Goal: Transaction & Acquisition: Purchase product/service

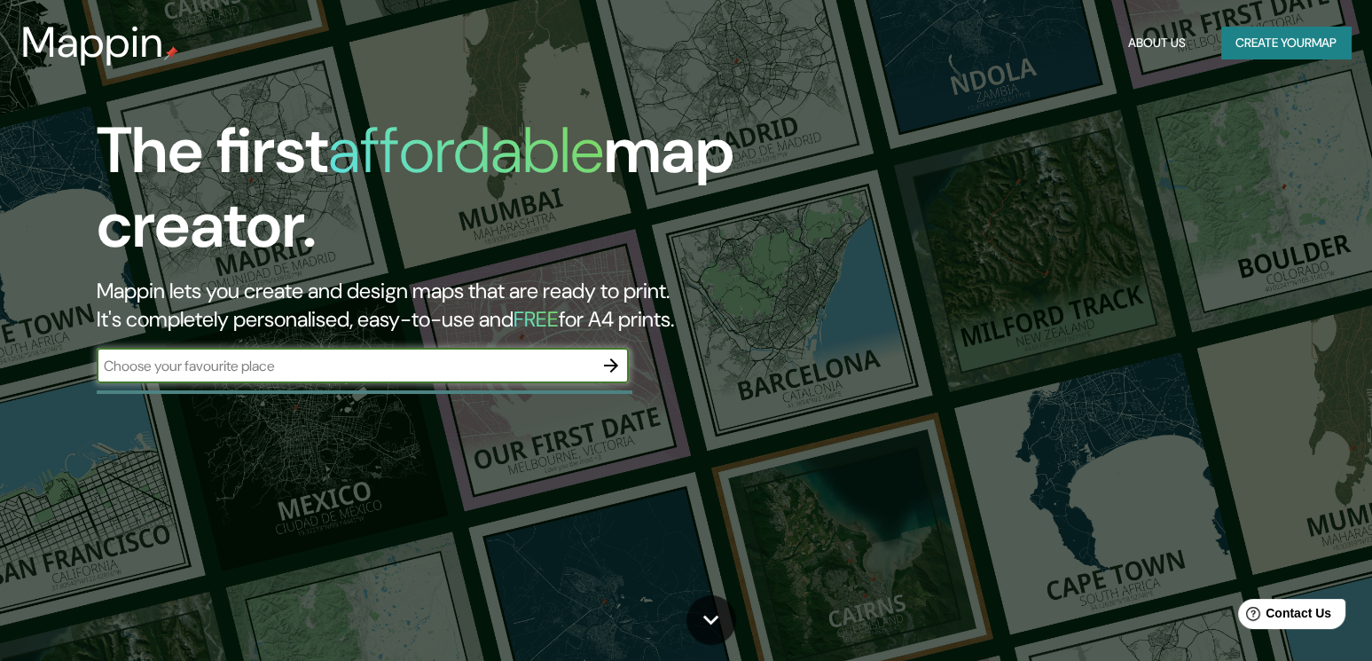
click at [303, 383] on div "​" at bounding box center [363, 367] width 532 height 39
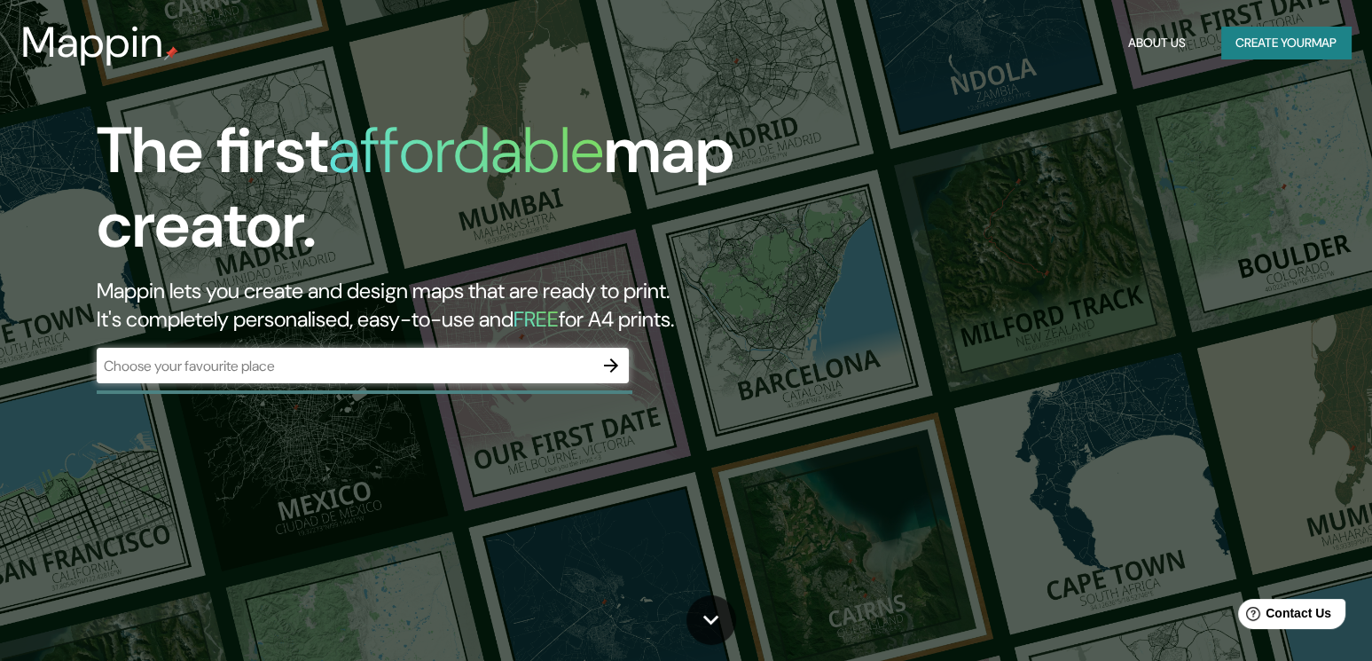
click at [303, 363] on input "text" at bounding box center [345, 366] width 497 height 20
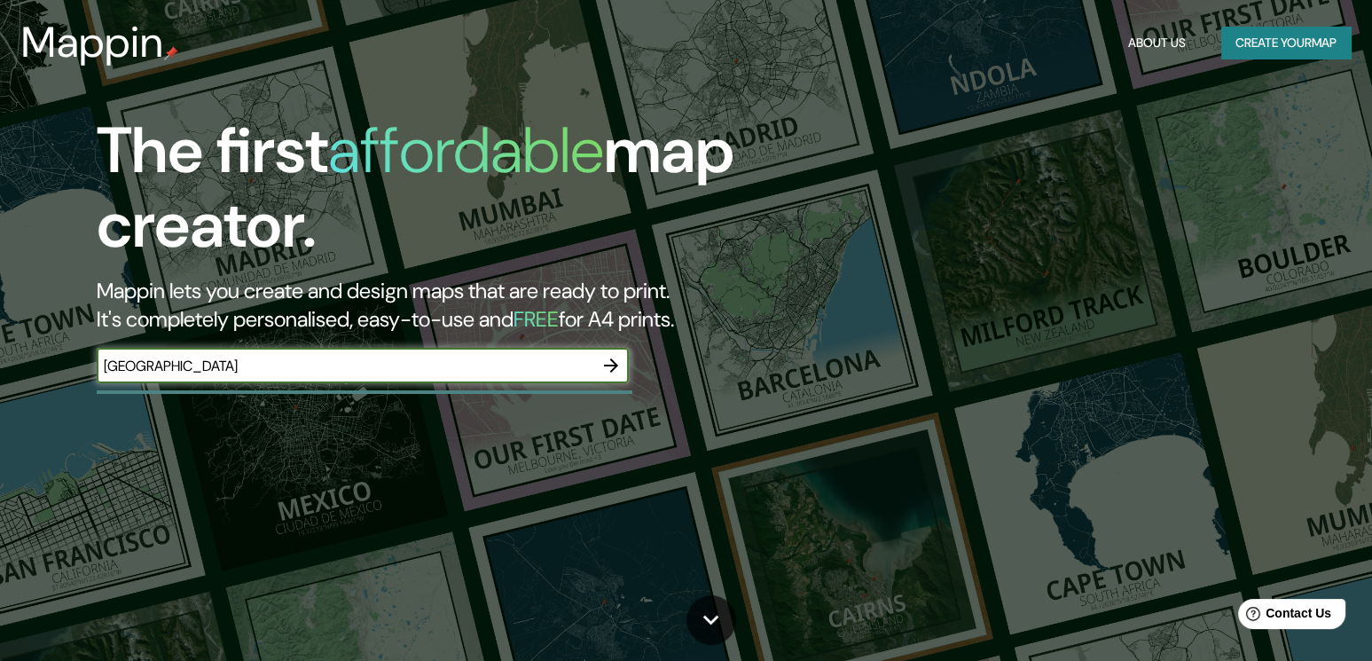
click at [536, 365] on input "[GEOGRAPHIC_DATA]" at bounding box center [345, 366] width 497 height 20
type input "[GEOGRAPHIC_DATA]"
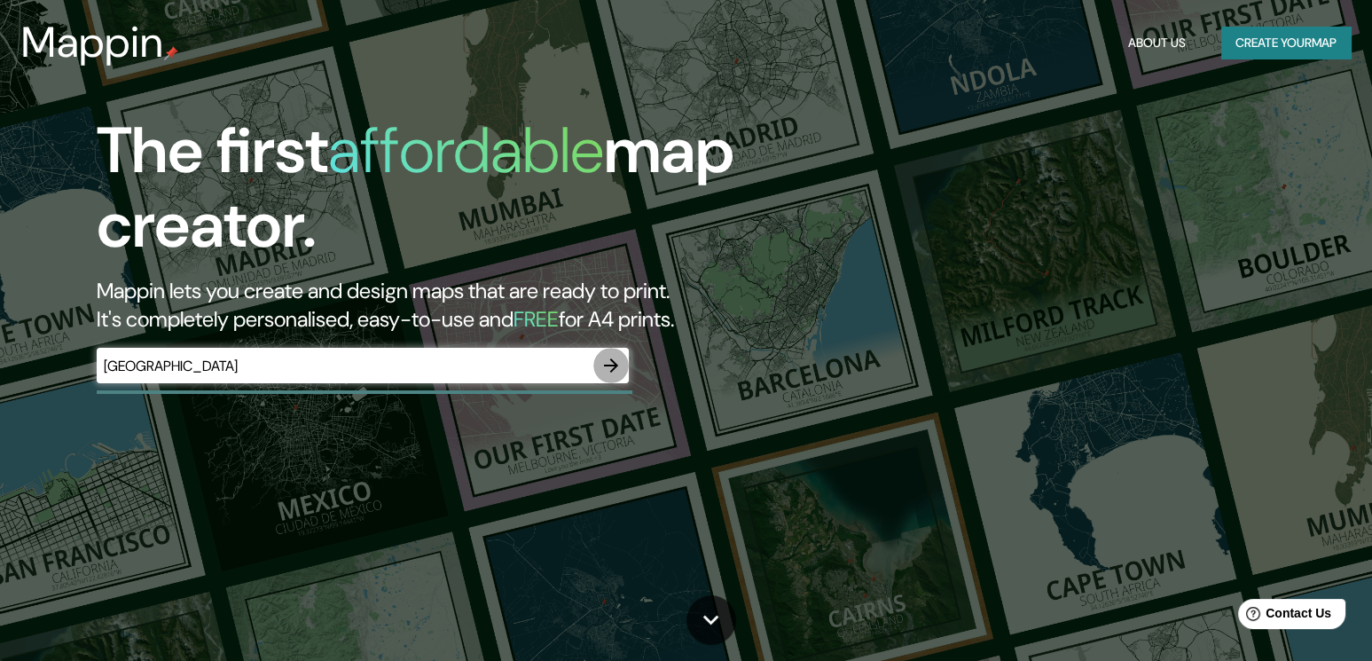
click at [603, 359] on icon "button" at bounding box center [611, 365] width 21 height 21
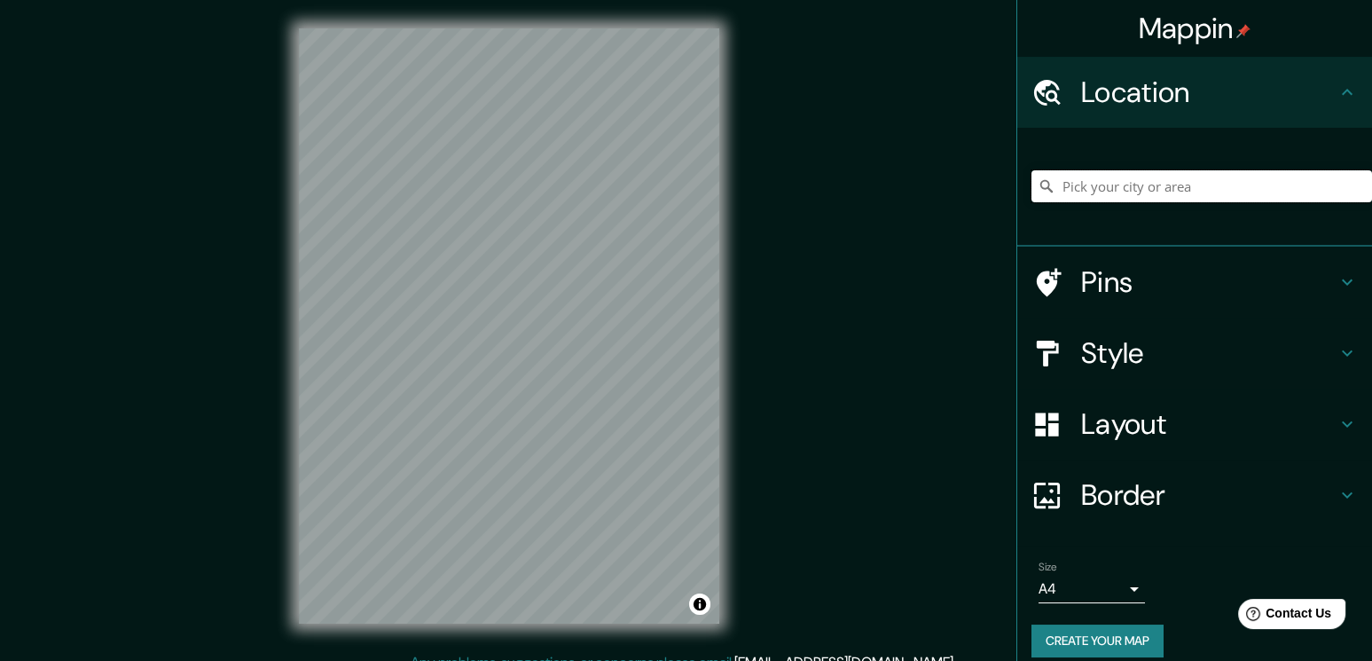
click at [1084, 188] on input "Pick your city or area" at bounding box center [1202, 186] width 341 height 32
type input "[GEOGRAPHIC_DATA], [GEOGRAPHIC_DATA], [GEOGRAPHIC_DATA] - [GEOGRAPHIC_DATA]-580…"
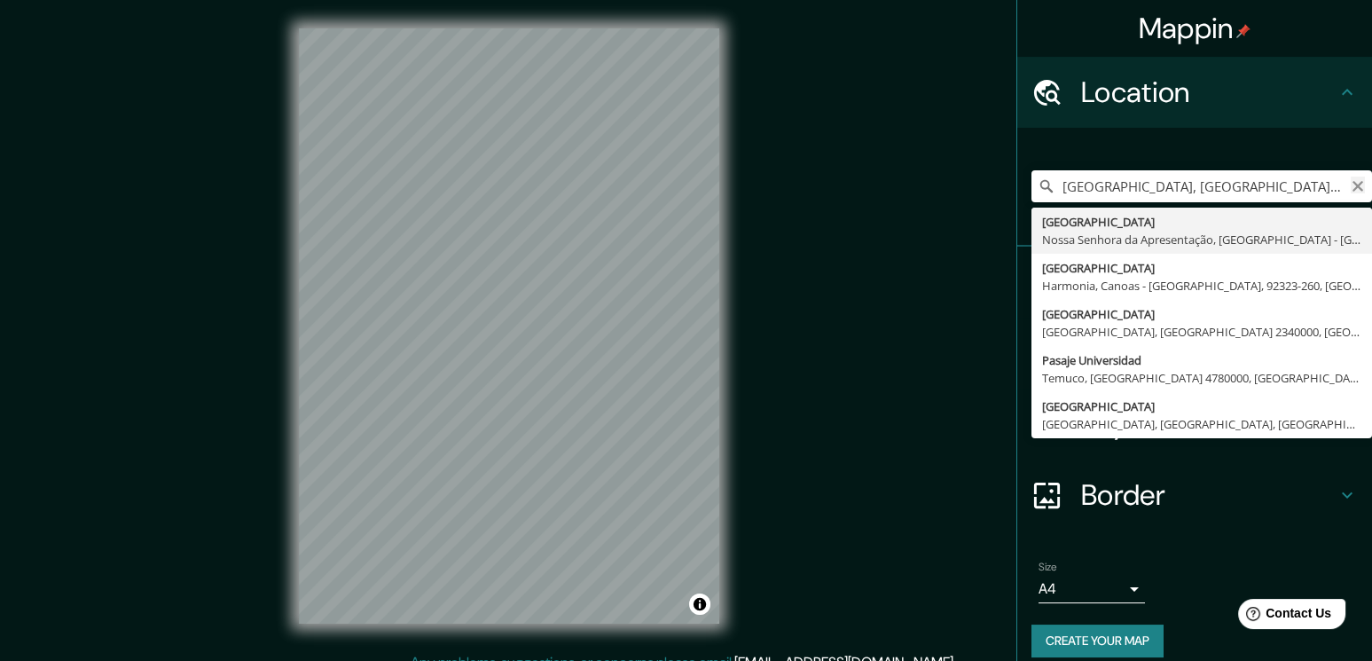
click at [1353, 186] on icon "Clear" at bounding box center [1358, 186] width 11 height 11
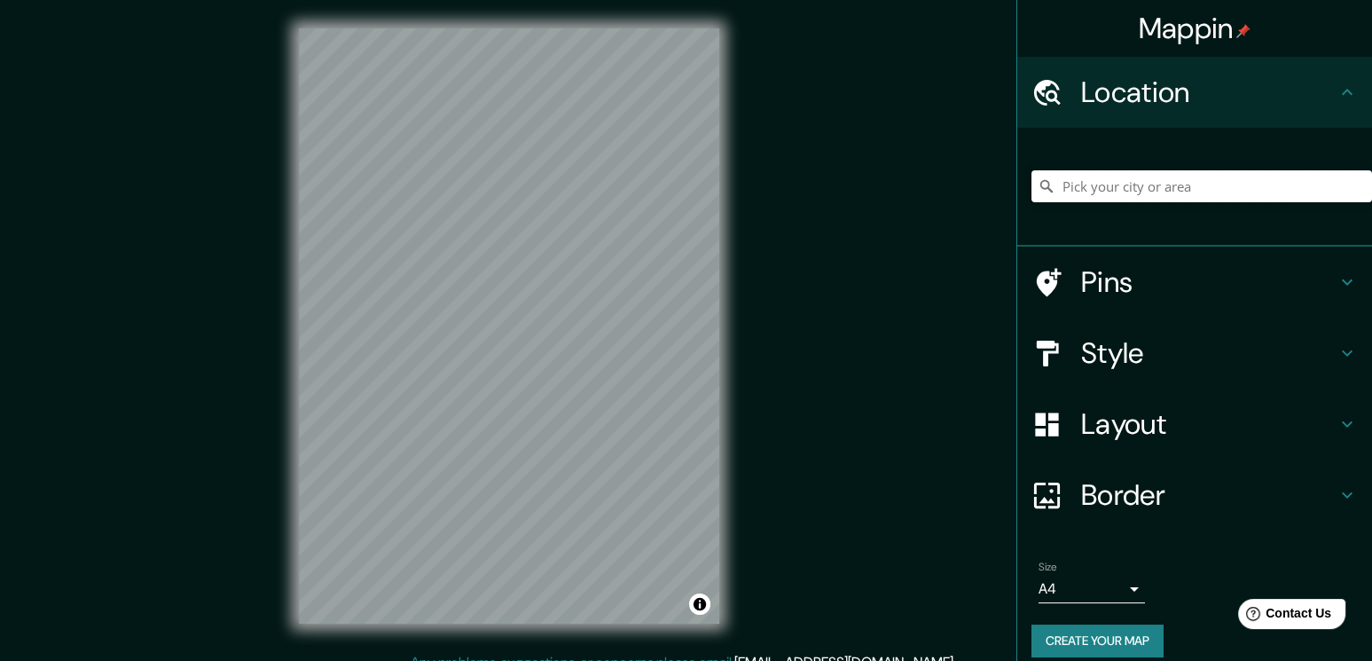
click at [1128, 190] on input "Pick your city or area" at bounding box center [1202, 186] width 341 height 32
paste input "[GEOGRAPHIC_DATA] DE LA [GEOGRAPHIC_DATA]"
click at [1258, 176] on input "[GEOGRAPHIC_DATA] DE LA [GEOGRAPHIC_DATA]" at bounding box center [1202, 186] width 341 height 32
drag, startPoint x: 1147, startPoint y: 189, endPoint x: 986, endPoint y: 190, distance: 160.6
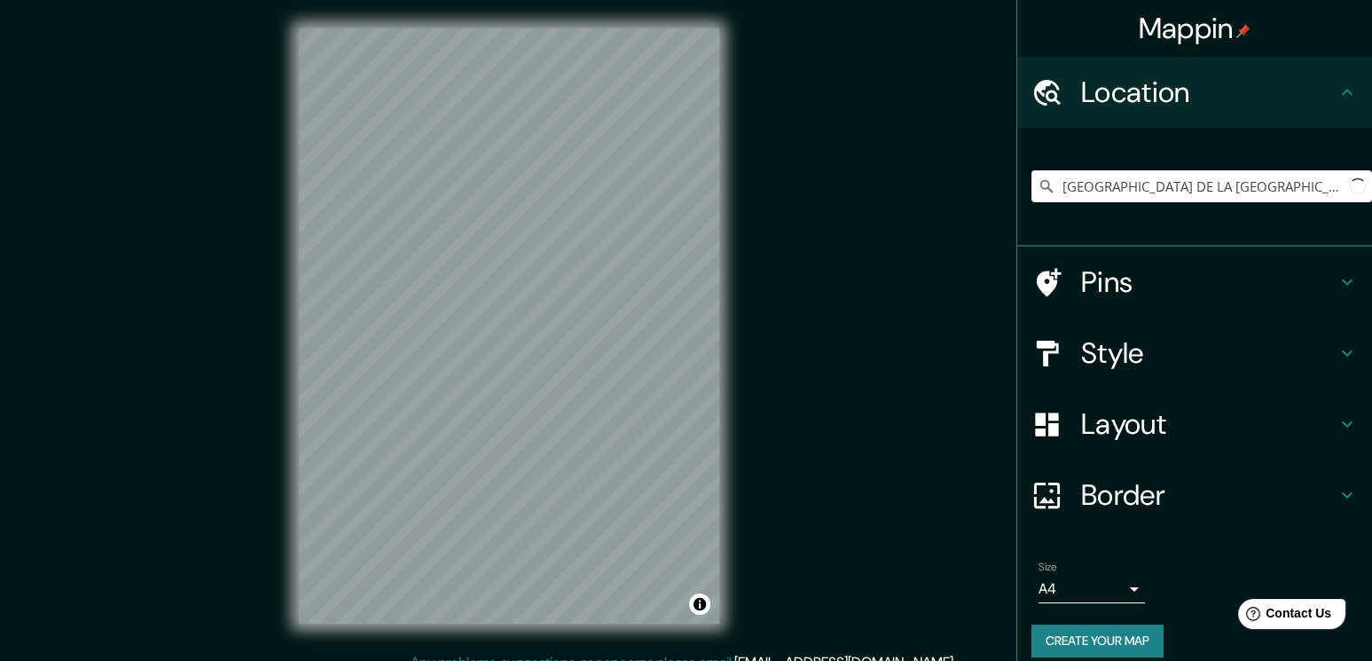
click at [986, 190] on div "Mappin Location [GEOGRAPHIC_DATA] DE LA [GEOGRAPHIC_DATA] Pins Style Layout Bor…" at bounding box center [686, 340] width 1372 height 680
click at [1230, 188] on input "HOSPITAL DE LA [GEOGRAPHIC_DATA]" at bounding box center [1202, 186] width 341 height 32
click at [1194, 192] on input "HOSPITAL DE LA [GEOGRAPHIC_DATA]" at bounding box center [1202, 186] width 341 height 32
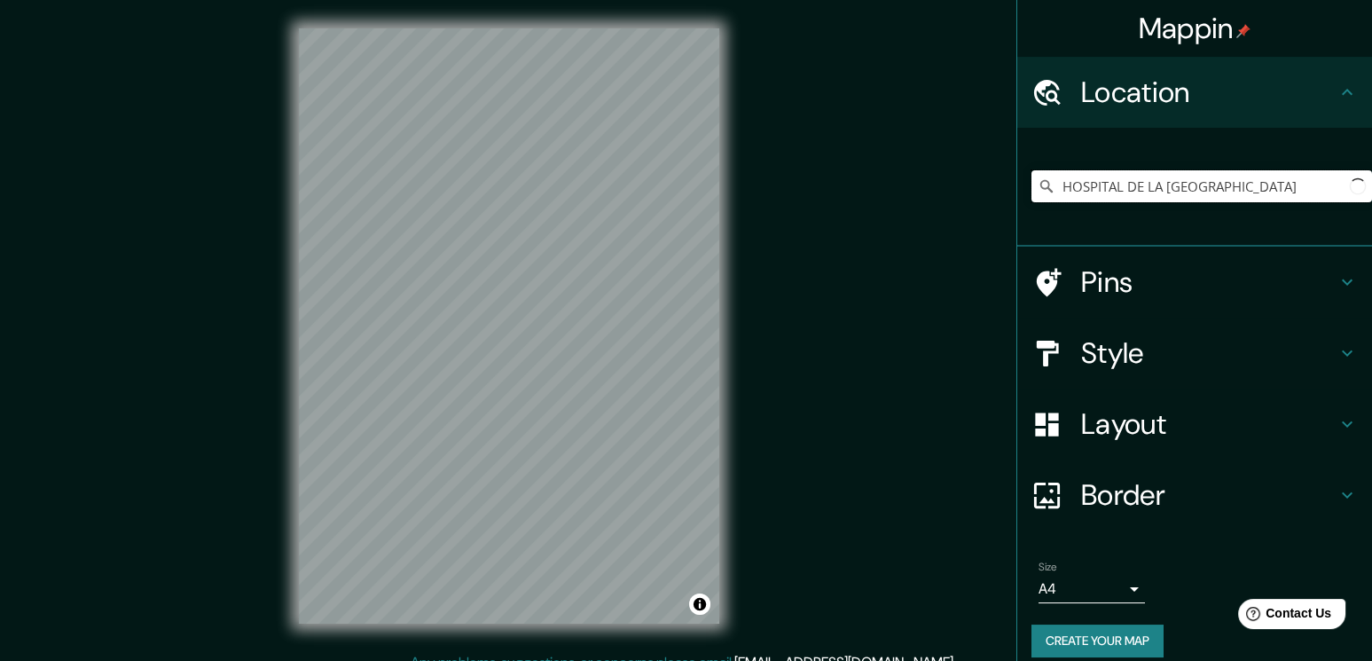
drag, startPoint x: 1155, startPoint y: 186, endPoint x: 954, endPoint y: 179, distance: 201.5
click at [954, 179] on div "Mappin Location HOSPITAL DE LA [GEOGRAPHIC_DATA] Pins Style Layout Border Choos…" at bounding box center [686, 340] width 1372 height 680
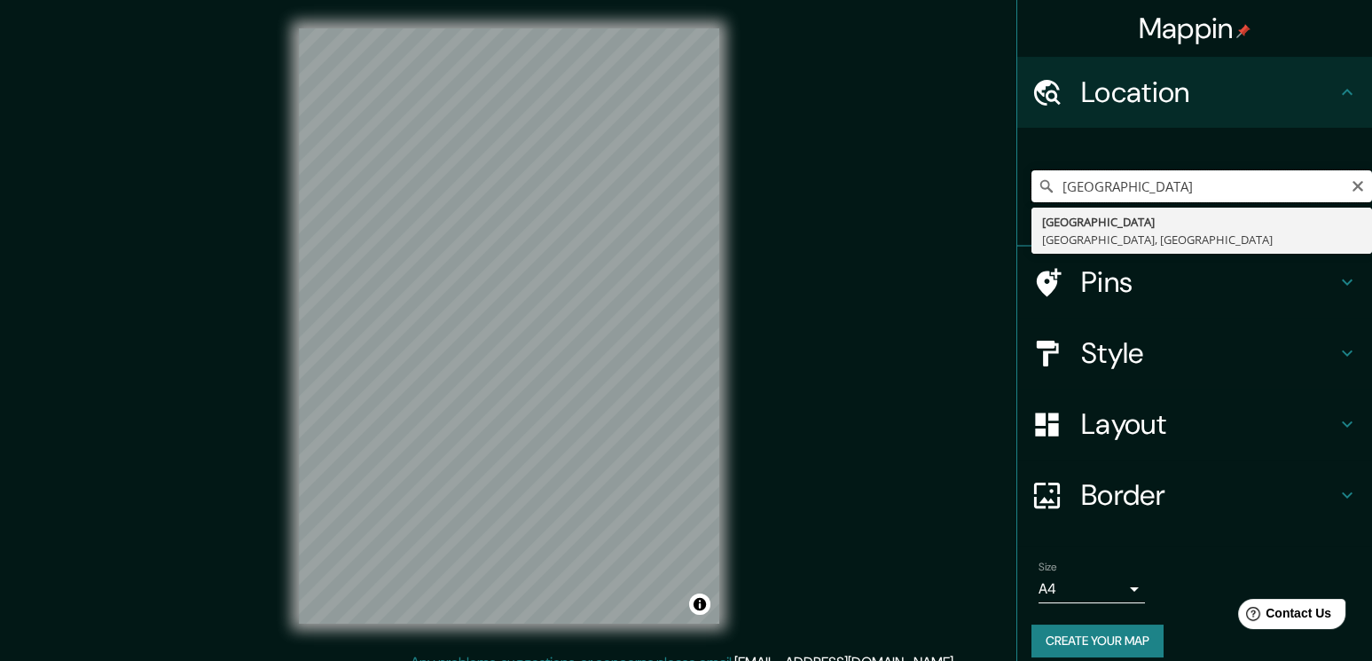
click at [1258, 181] on input "[GEOGRAPHIC_DATA]" at bounding box center [1202, 186] width 341 height 32
click at [1272, 182] on input "[GEOGRAPHIC_DATA]" at bounding box center [1202, 186] width 341 height 32
click at [1296, 185] on input "[GEOGRAPHIC_DATA] [GEOGRAPHIC_DATA]" at bounding box center [1202, 186] width 341 height 32
click at [1149, 183] on input "[GEOGRAPHIC_DATA] [GEOGRAPHIC_DATA]" at bounding box center [1202, 186] width 341 height 32
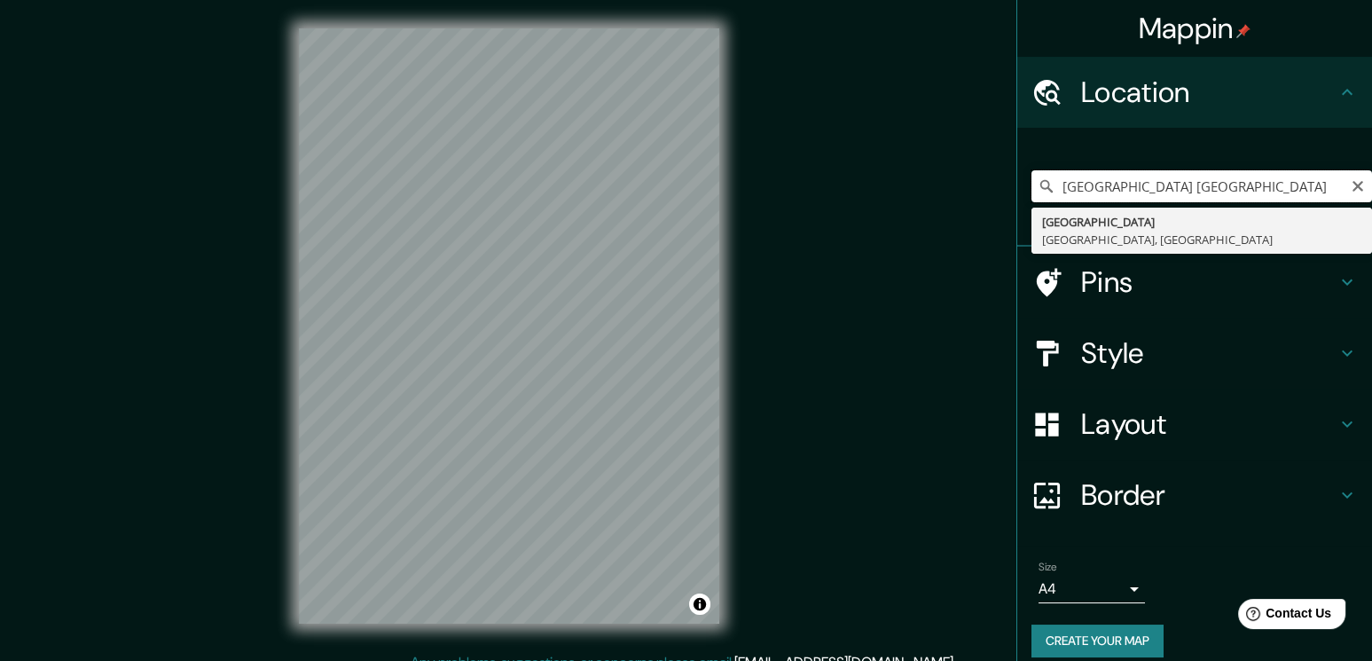
click at [1149, 183] on input "[GEOGRAPHIC_DATA] [GEOGRAPHIC_DATA]" at bounding box center [1202, 186] width 341 height 32
drag, startPoint x: 1149, startPoint y: 183, endPoint x: 1002, endPoint y: 198, distance: 148.0
click at [1002, 198] on div "Mappin Location HOSPIT [GEOGRAPHIC_DATA] [GEOGRAPHIC_DATA], [GEOGRAPHIC_DATA] P…" at bounding box center [686, 340] width 1372 height 680
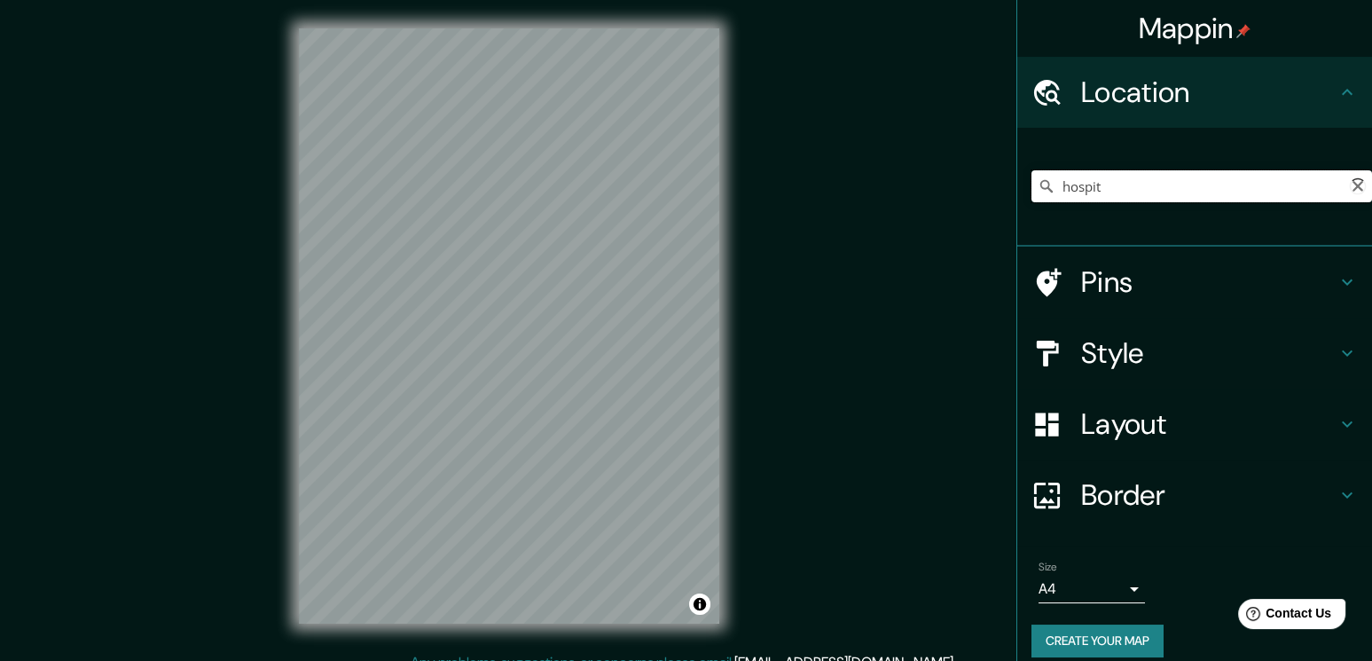
click at [1123, 187] on input "hospit" at bounding box center [1202, 186] width 341 height 32
click at [860, 161] on div "Mappin Location [GEOGRAPHIC_DATA] pensilvani [GEOGRAPHIC_DATA] [GEOGRAPHIC_DATA…" at bounding box center [686, 340] width 1372 height 680
click at [1266, 202] on div "[GEOGRAPHIC_DATA] pensilvani [GEOGRAPHIC_DATA] [GEOGRAPHIC_DATA], [GEOGRAPHIC_D…" at bounding box center [1202, 186] width 341 height 89
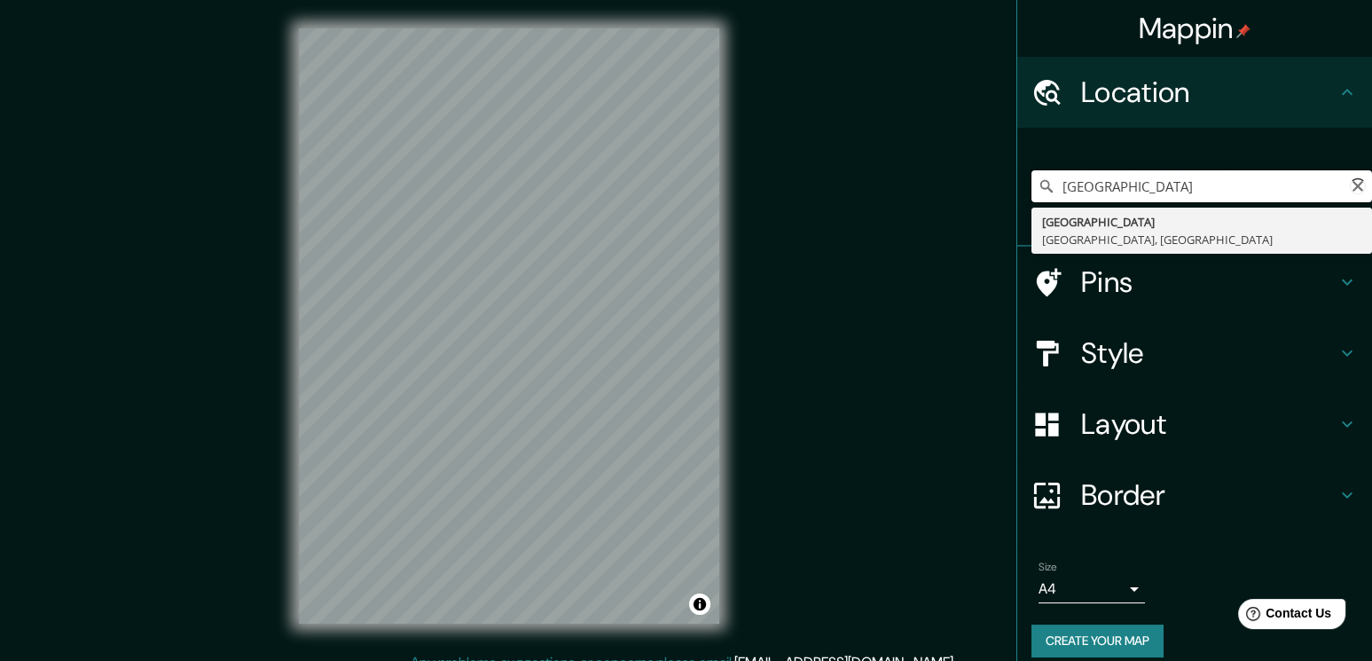
click at [1269, 183] on input "[GEOGRAPHIC_DATA]" at bounding box center [1202, 186] width 341 height 32
click at [1268, 194] on input "[GEOGRAPHIC_DATA]" at bounding box center [1202, 186] width 341 height 32
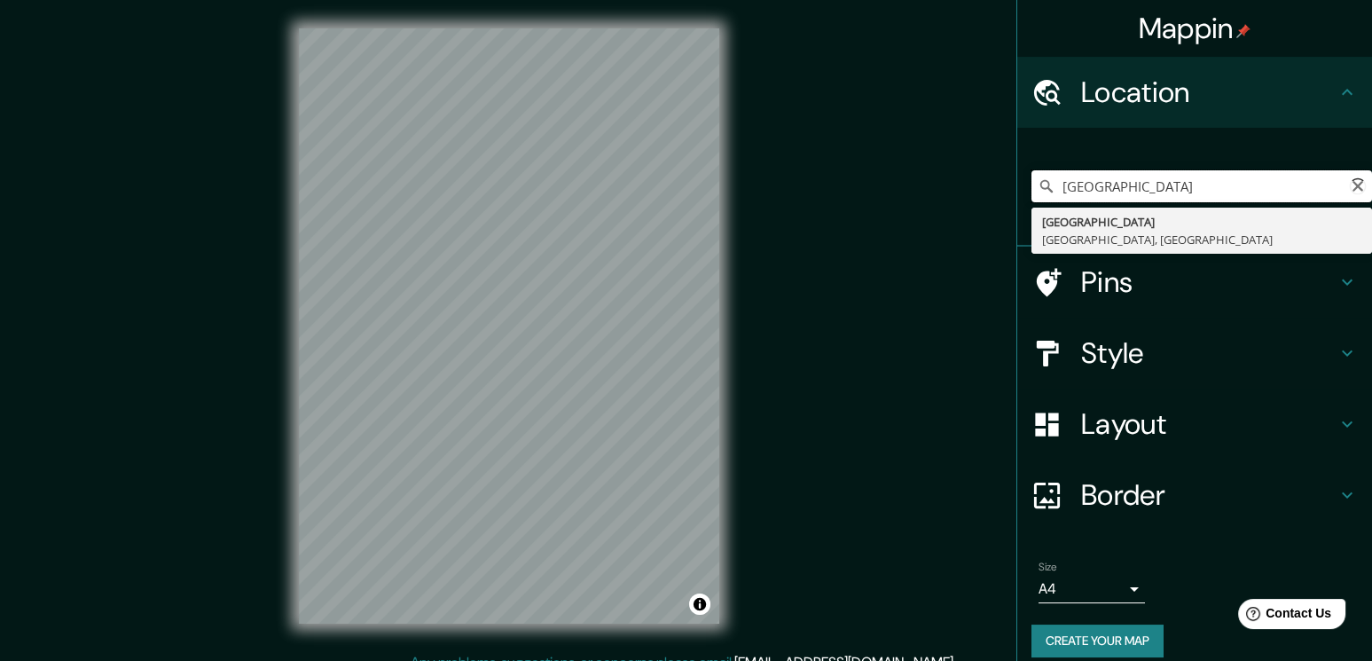
click at [1268, 194] on input "[GEOGRAPHIC_DATA]" at bounding box center [1202, 186] width 341 height 32
click at [1276, 195] on input "[GEOGRAPHIC_DATA]" at bounding box center [1202, 186] width 341 height 32
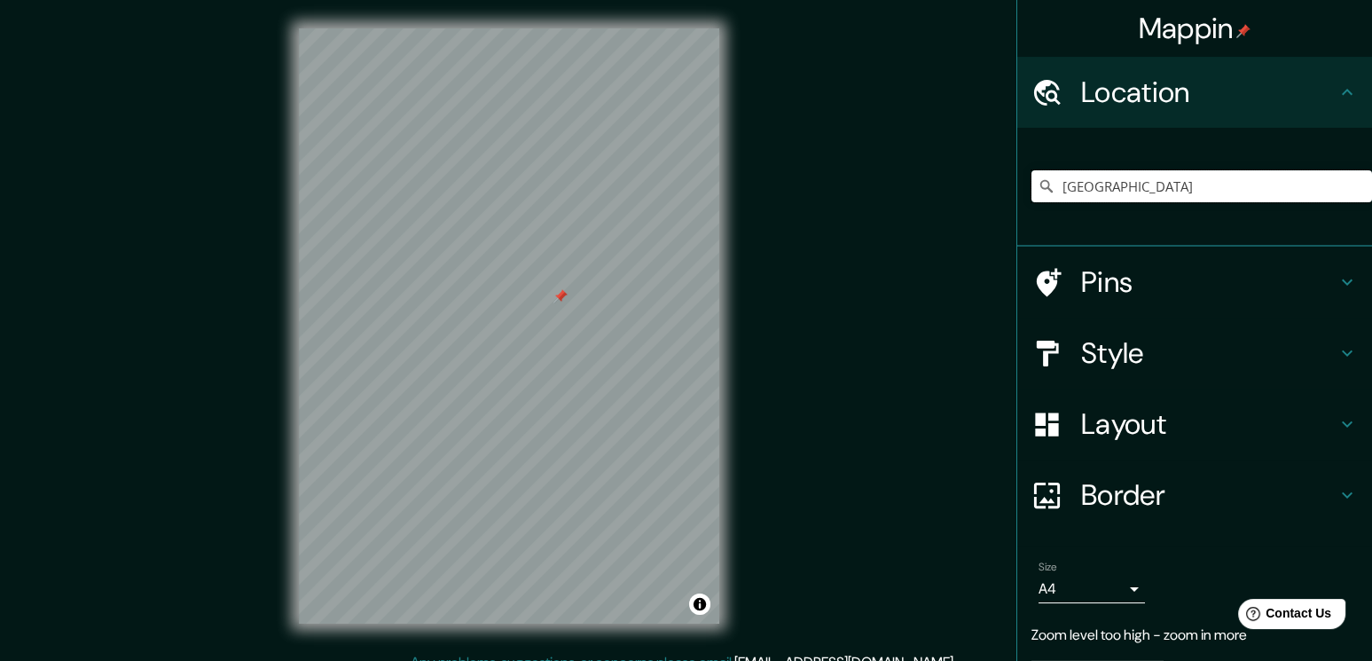
click at [1189, 200] on input "[GEOGRAPHIC_DATA]" at bounding box center [1202, 186] width 341 height 32
paste input "[GEOGRAPHIC_DATA], [GEOGRAPHIC_DATA], [US_STATE], [GEOGRAPHIC_DATA]. ([GEOGRAPH…"
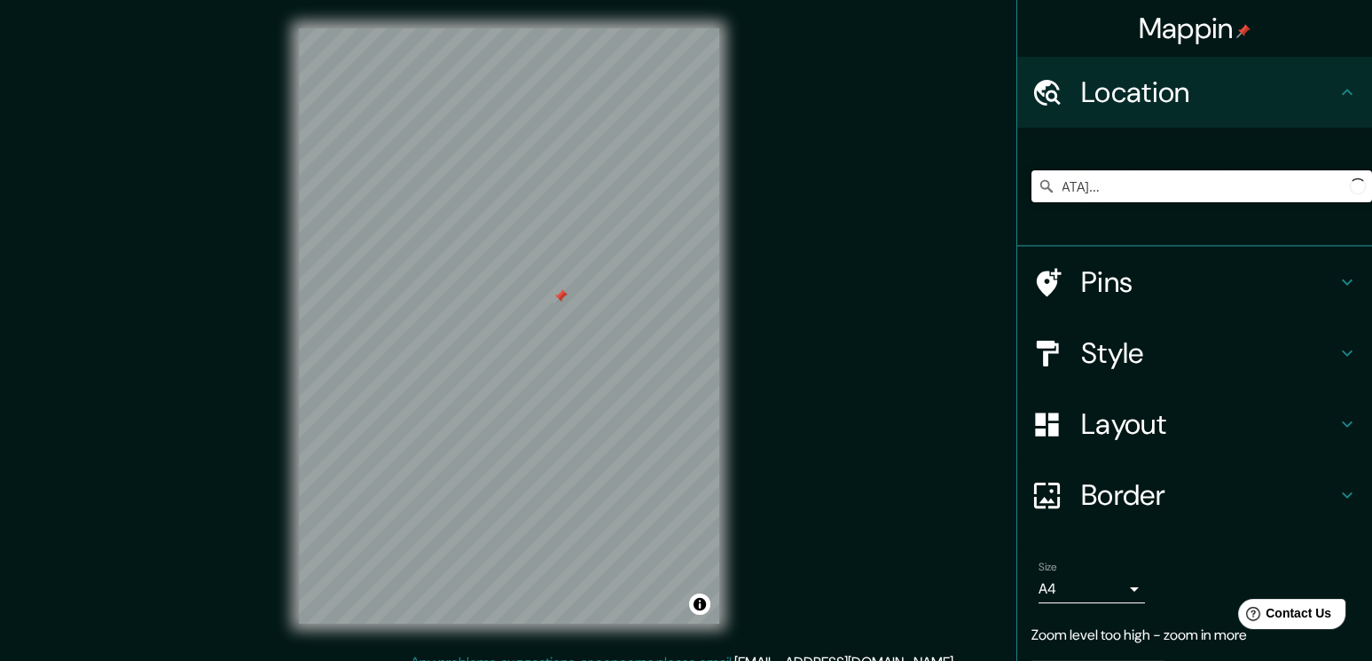
type input "[GEOGRAPHIC_DATA], [GEOGRAPHIC_DATA], [US_STATE], [GEOGRAPHIC_DATA]. ([GEOGRAPH…"
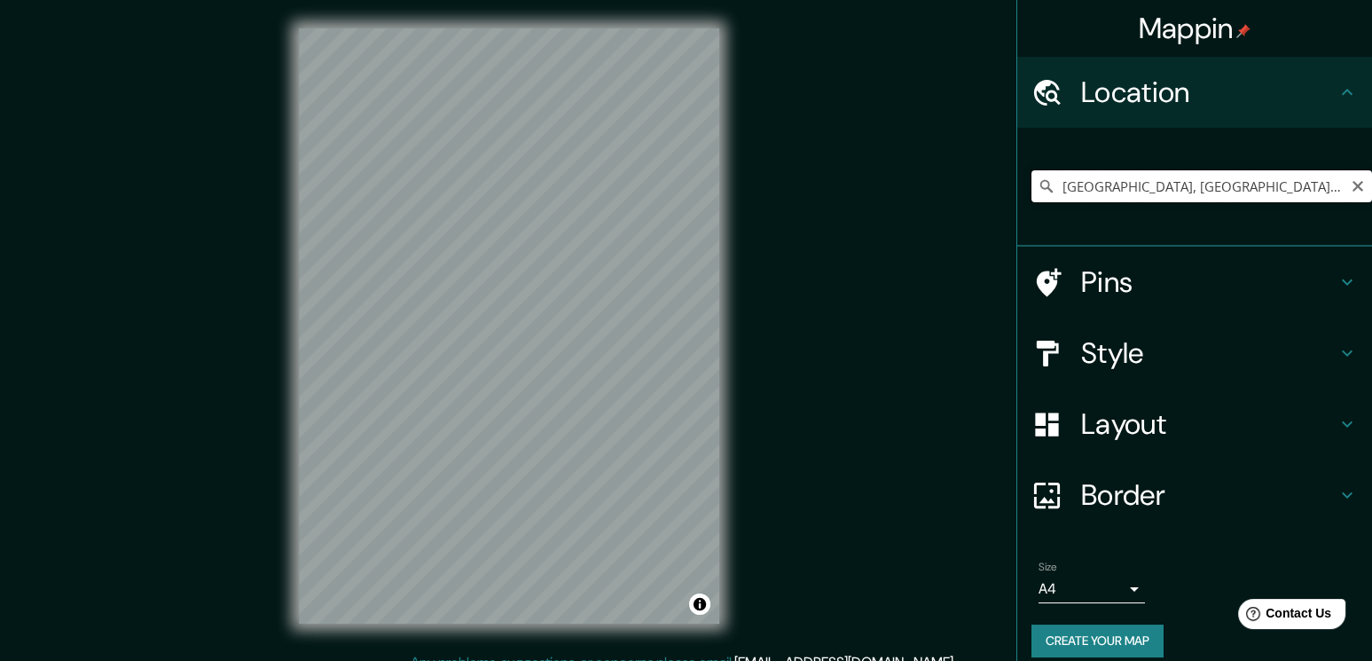
click at [1174, 190] on input "[GEOGRAPHIC_DATA], [GEOGRAPHIC_DATA], [GEOGRAPHIC_DATA] - [GEOGRAPHIC_DATA]-580…" at bounding box center [1202, 186] width 341 height 32
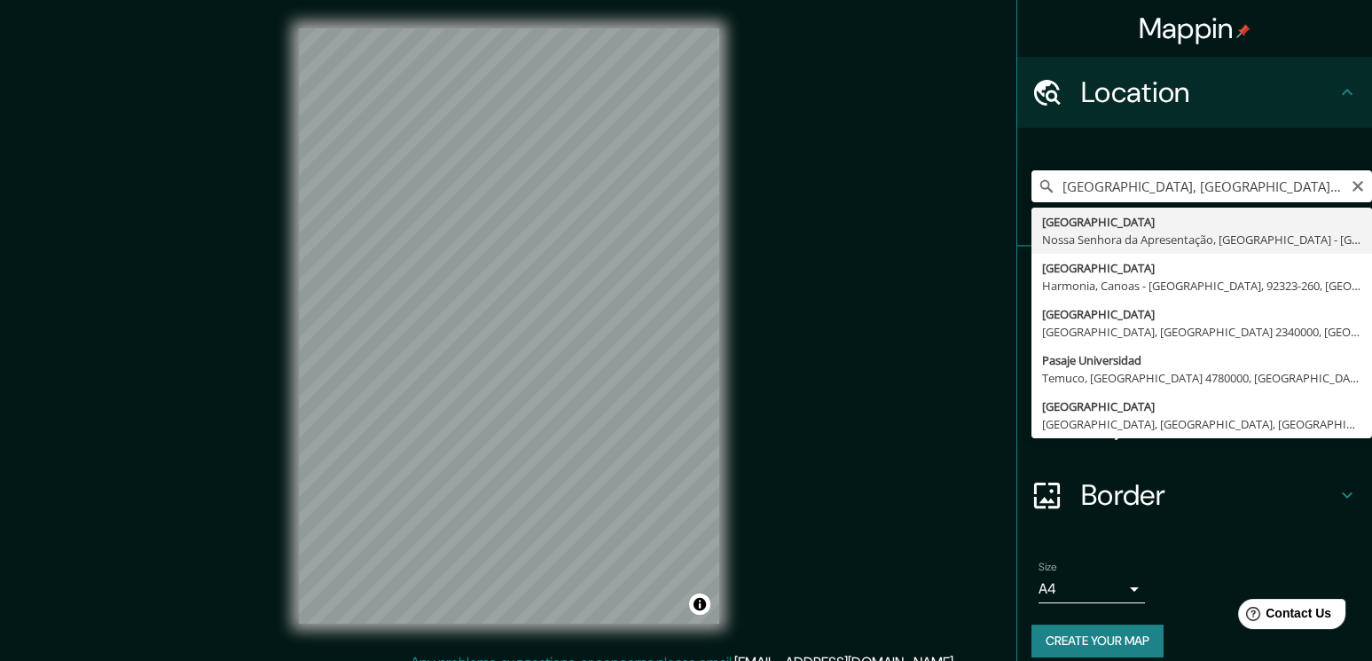
click at [1174, 190] on input "[GEOGRAPHIC_DATA], [GEOGRAPHIC_DATA], [GEOGRAPHIC_DATA] - [GEOGRAPHIC_DATA]-580…" at bounding box center [1202, 186] width 341 height 32
paste input "[GEOGRAPHIC_DATA], [GEOGRAPHIC_DATA], [US_STATE], [GEOGRAPHIC_DATA]. ([GEOGRAPH…"
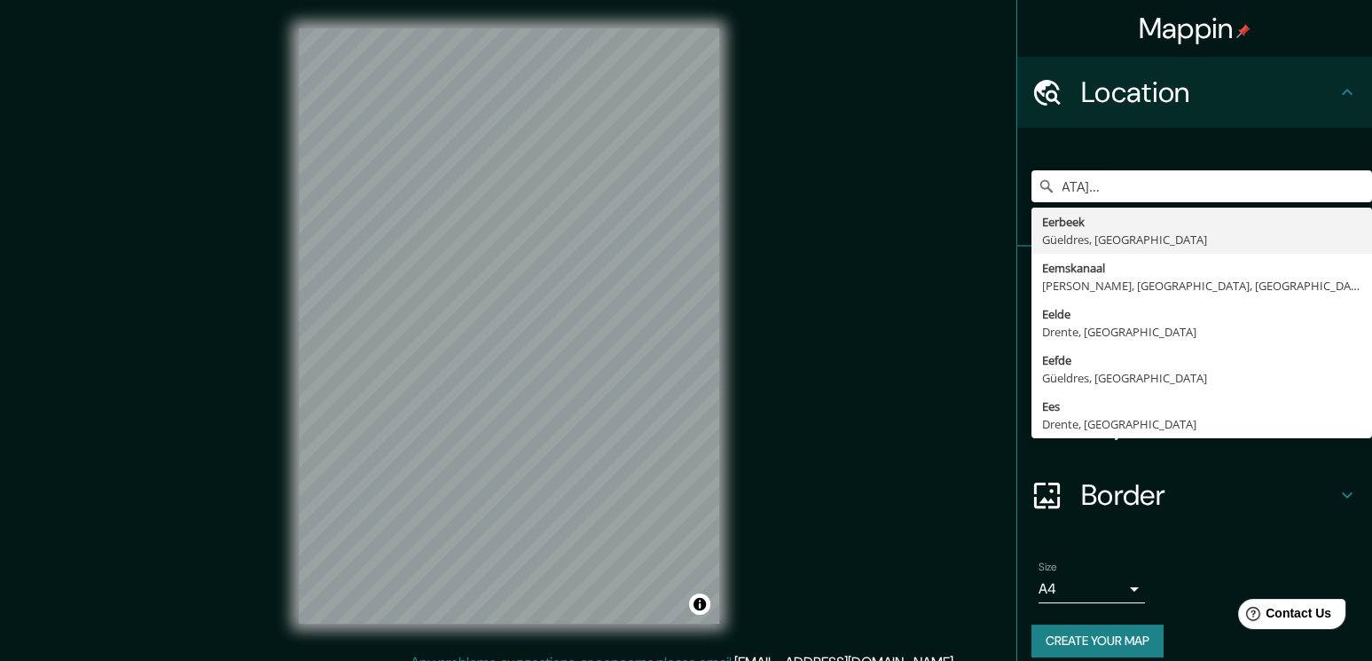
type input "[GEOGRAPHIC_DATA], [GEOGRAPHIC_DATA], [US_STATE], [GEOGRAPHIC_DATA]. ([GEOGRAPH…"
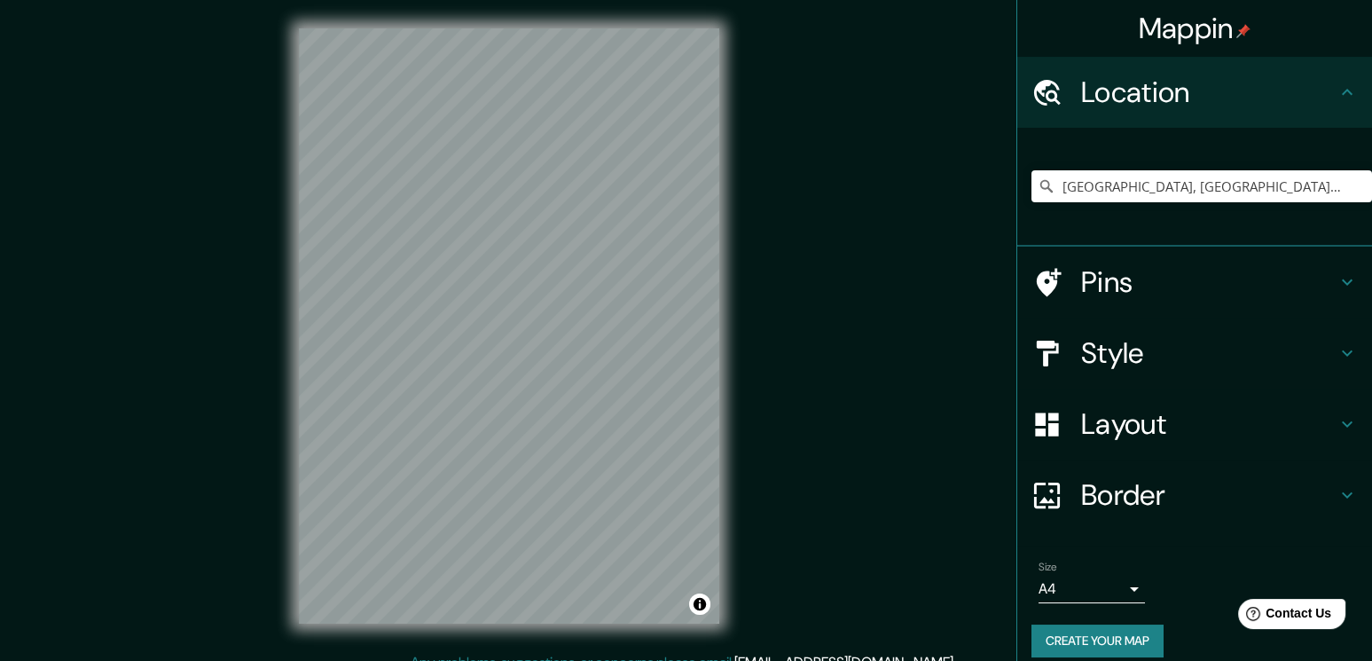
click at [748, 306] on div "Mappin Location Convention Avenue, Philadelphia, Pennsylvania, EE.UU. (Campus d…" at bounding box center [686, 340] width 1372 height 680
click at [1186, 179] on input "[GEOGRAPHIC_DATA], [GEOGRAPHIC_DATA], [US_STATE], [GEOGRAPHIC_DATA]. ([GEOGRAPH…" at bounding box center [1202, 186] width 341 height 32
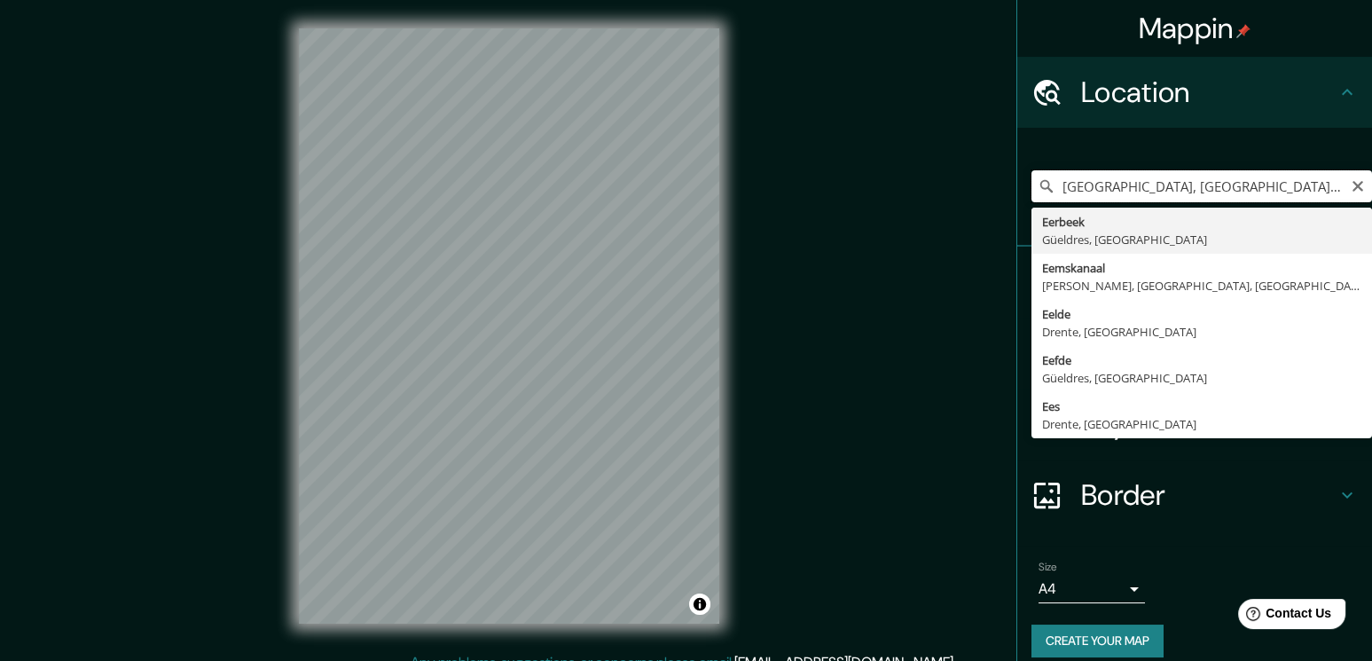
click at [1280, 179] on input "[GEOGRAPHIC_DATA], [GEOGRAPHIC_DATA], [US_STATE], [GEOGRAPHIC_DATA]. ([GEOGRAPH…" at bounding box center [1202, 186] width 341 height 32
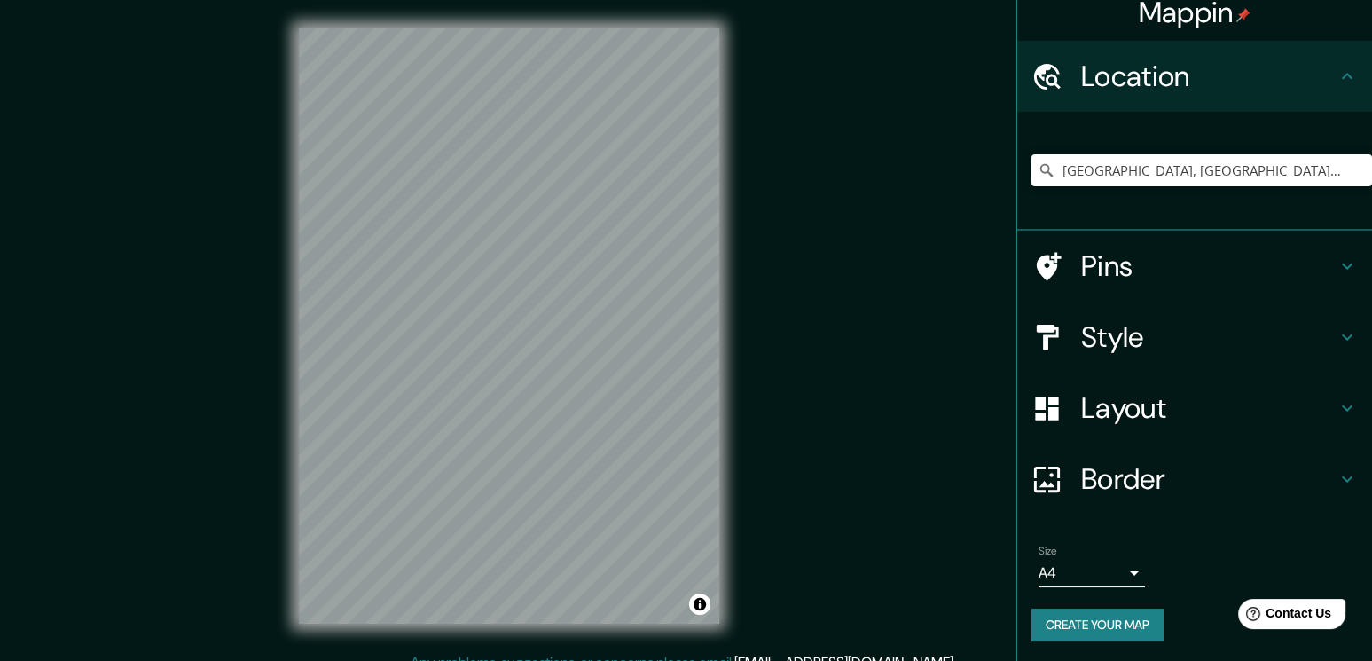
click at [914, 191] on div "Mappin Location Convention Avenue, Philadelphia, Pennsylvania, EE.UU. (Campus d…" at bounding box center [686, 340] width 1372 height 680
